Goal: Task Accomplishment & Management: Manage account settings

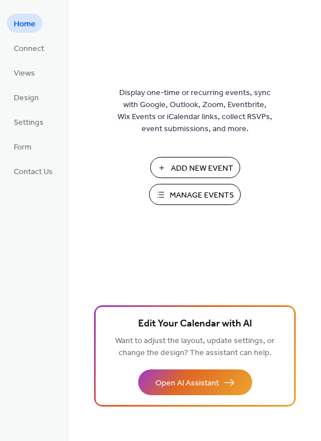
click at [179, 190] on span "Manage Events" at bounding box center [202, 196] width 64 height 12
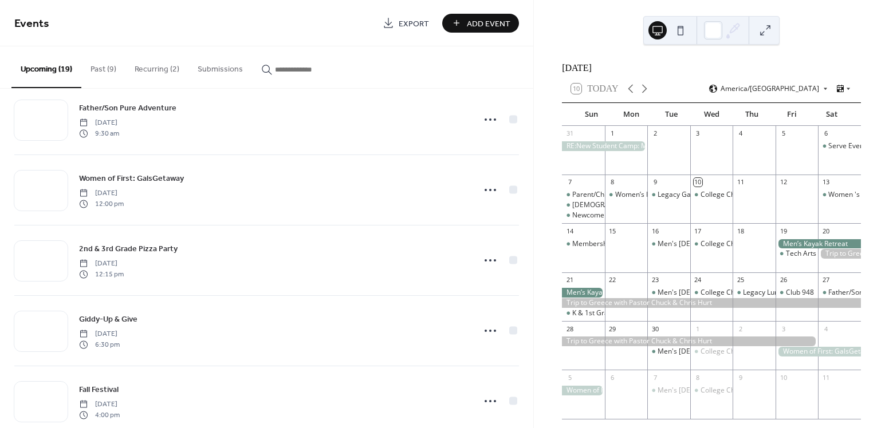
scroll to position [517, 0]
click at [151, 67] on button "Recurring (2)" at bounding box center [156, 66] width 63 height 41
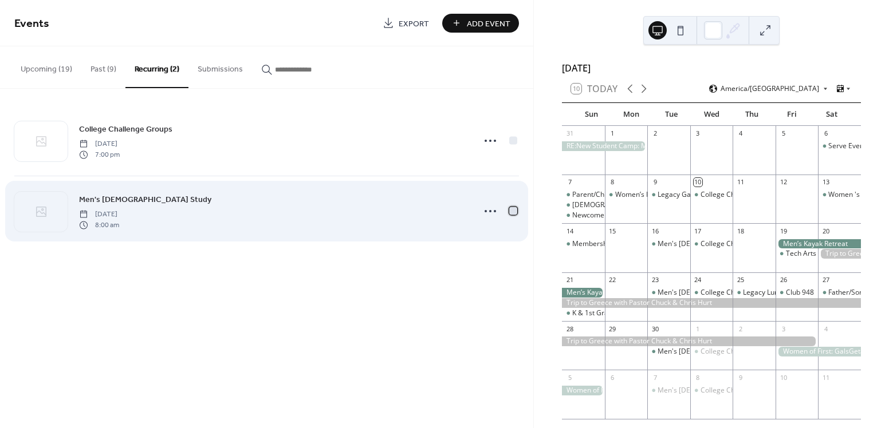
click at [510, 211] on div at bounding box center [513, 211] width 8 height 8
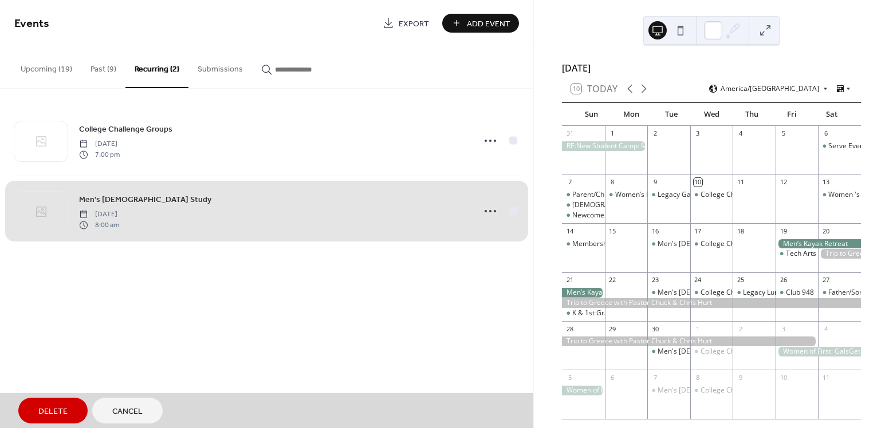
click at [510, 207] on div "Men's Bible Study Tuesday, September 16, 2025 8:00 am" at bounding box center [266, 211] width 505 height 70
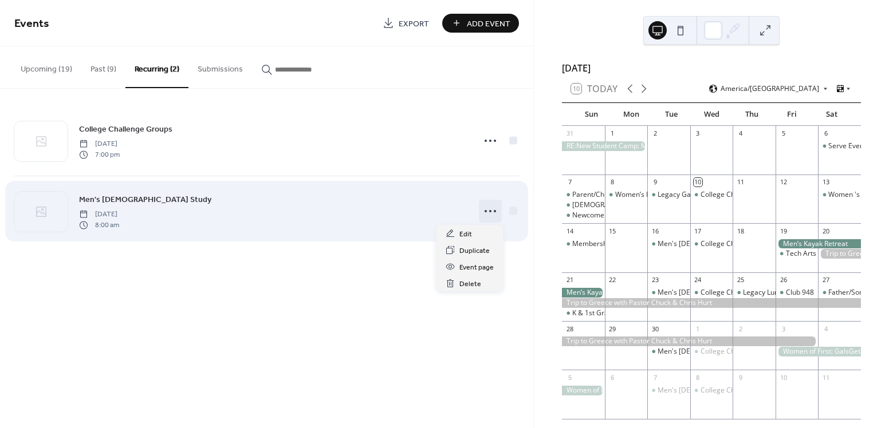
click at [493, 212] on icon at bounding box center [490, 211] width 18 height 18
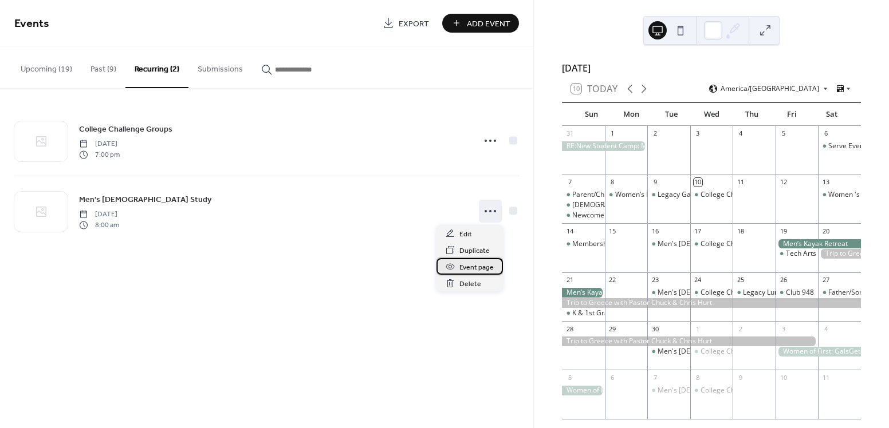
click at [475, 269] on span "Event page" at bounding box center [476, 268] width 34 height 12
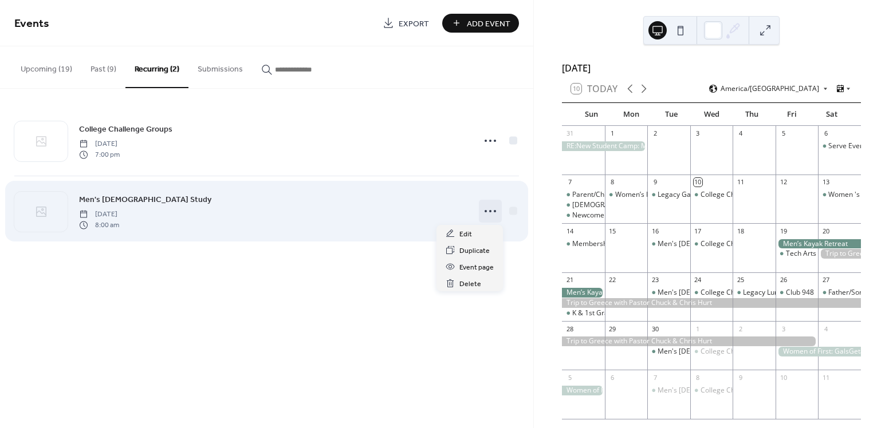
click at [489, 209] on icon at bounding box center [490, 211] width 18 height 18
click at [514, 210] on div at bounding box center [513, 211] width 8 height 8
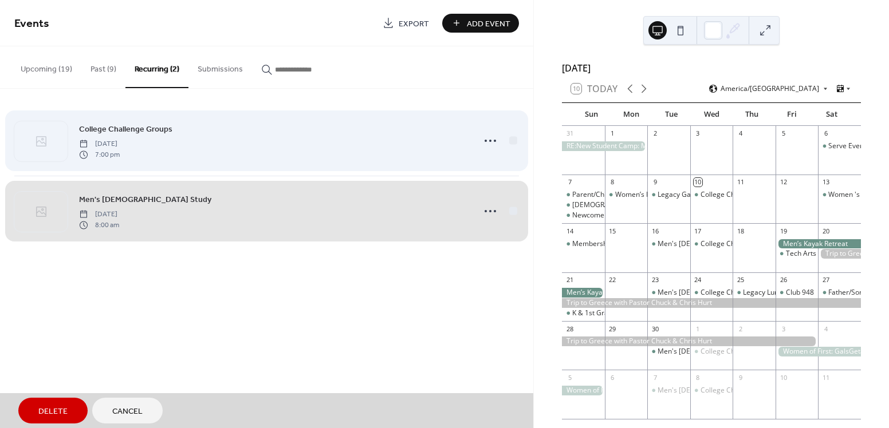
click at [509, 141] on div "College Challenge Groups Wednesday, September 10, 2025 7:00 pm" at bounding box center [266, 141] width 505 height 70
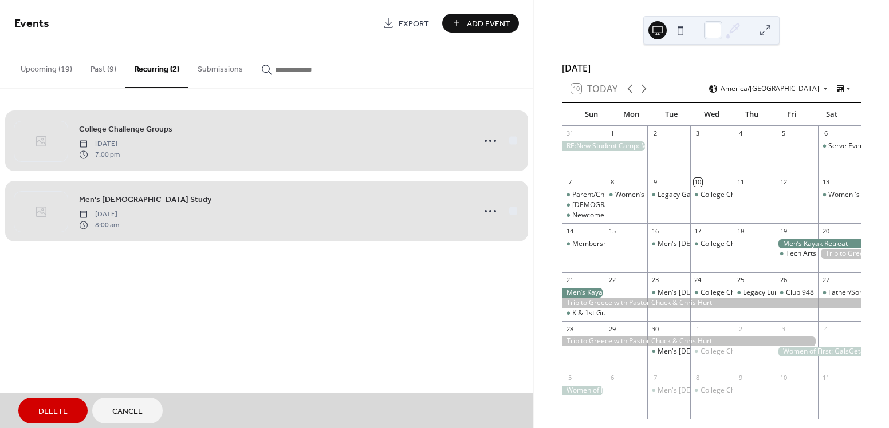
click at [58, 412] on span "Delete" at bounding box center [52, 412] width 29 height 12
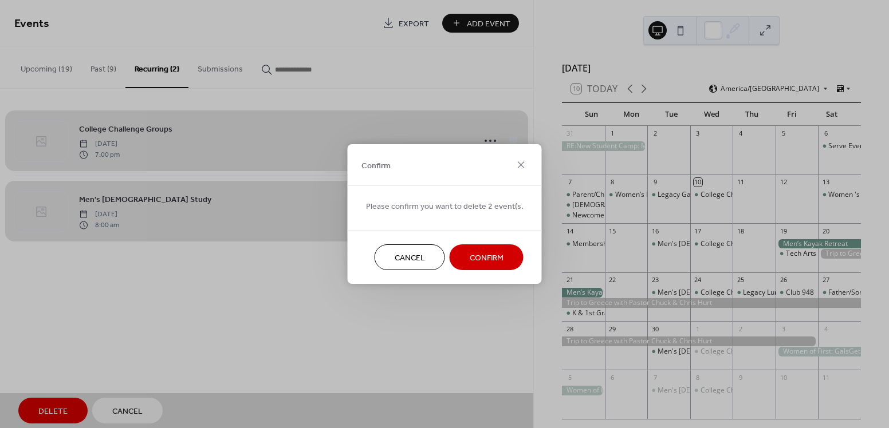
click at [473, 262] on span "Confirm" at bounding box center [487, 259] width 34 height 12
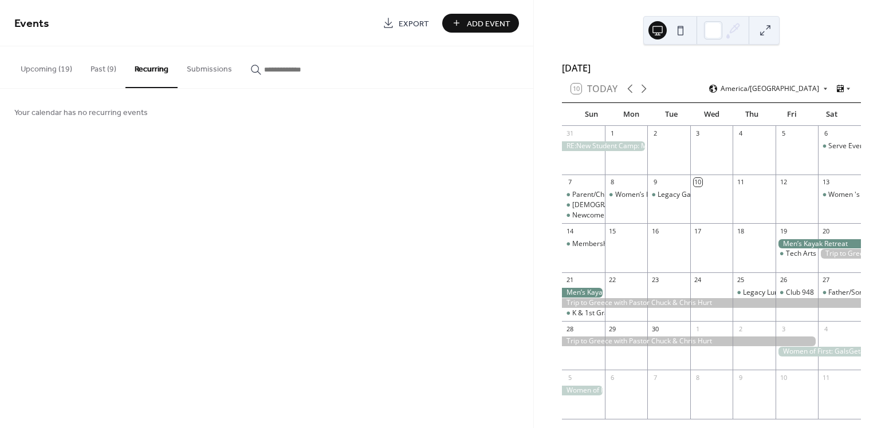
click at [57, 69] on button "Upcoming (19)" at bounding box center [46, 66] width 70 height 41
